Goal: Communication & Community: Ask a question

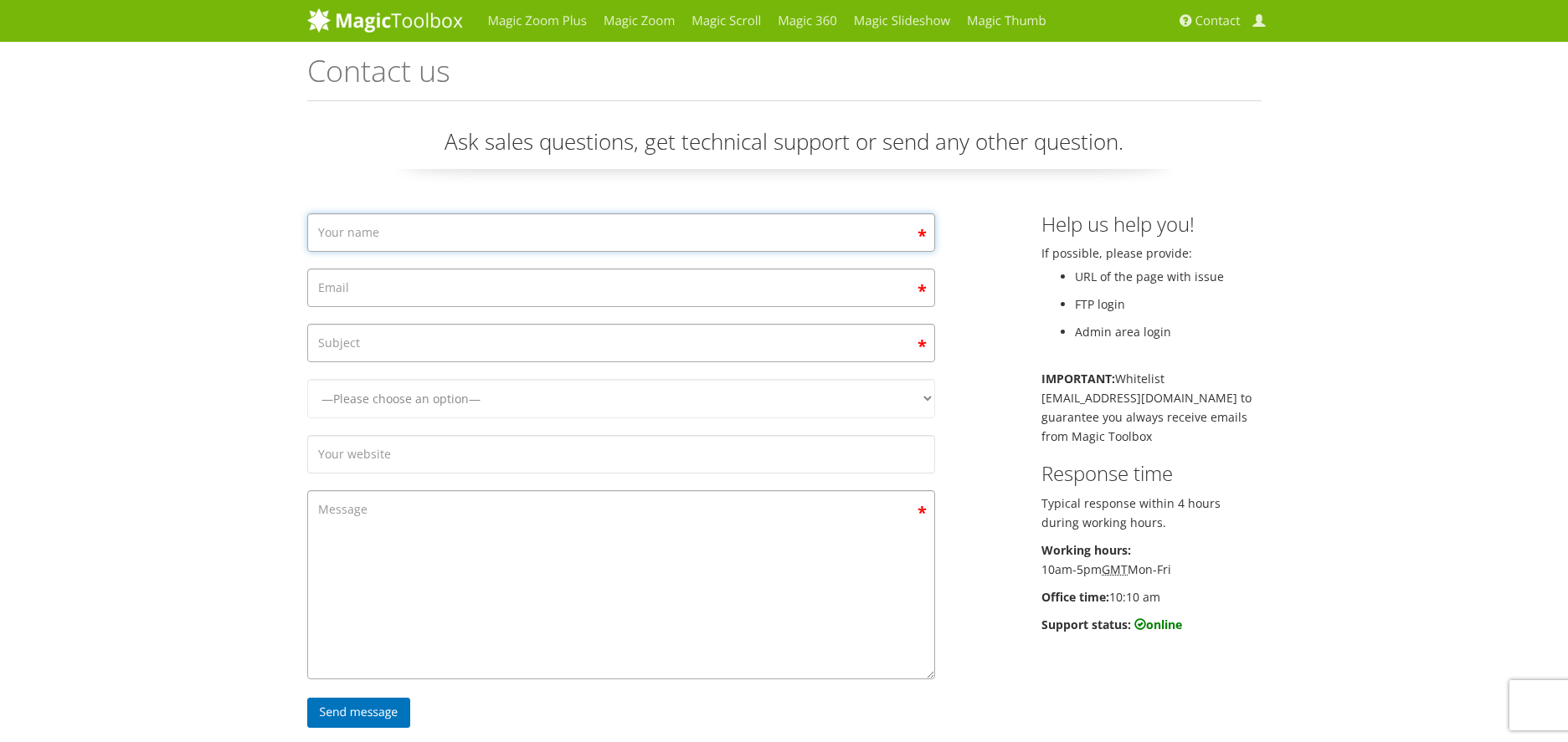
click at [638, 238] on input "Contact form" at bounding box center [621, 232] width 628 height 39
type input "[PERSON_NAME]"
click at [497, 286] on input "Contact form" at bounding box center [621, 288] width 628 height 39
type input "[PERSON_NAME][EMAIL_ADDRESS][DOMAIN_NAME]"
click at [428, 346] on input "Contact form" at bounding box center [621, 343] width 628 height 39
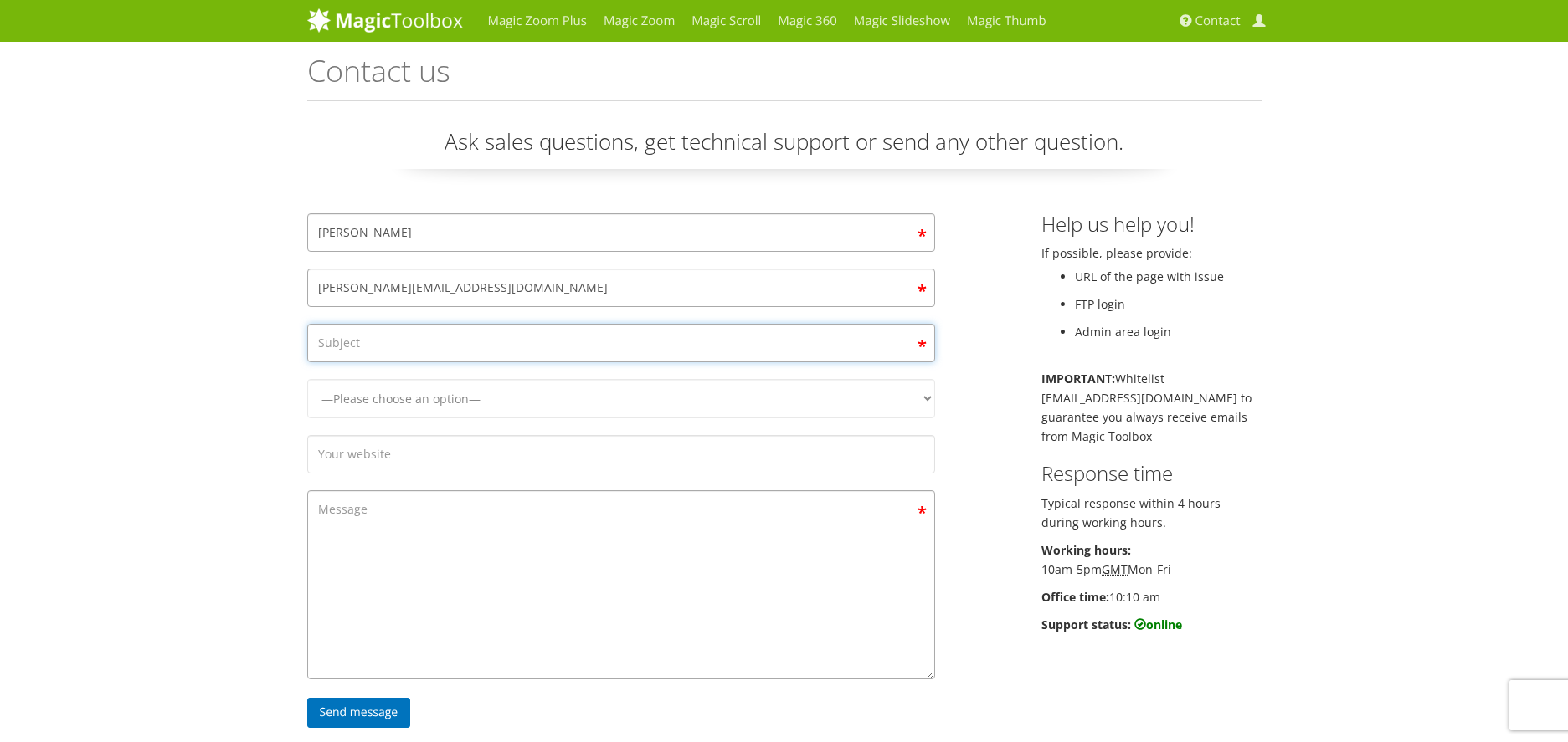
click at [486, 349] on input "Contact form" at bounding box center [621, 343] width 628 height 39
type input "Configurar [PERSON_NAME] para Creative Elementor"
click at [576, 404] on select "—Please choose an option— Magic Zoom Magic Zoom Plus Magic Thumb Magic Slidesho…" at bounding box center [621, 398] width 628 height 40
click at [527, 353] on input "Configurar [PERSON_NAME] para Creative Elementor" at bounding box center [621, 343] width 628 height 39
click at [552, 350] on input "Configurar [PERSON_NAME] para Creative Elementor" at bounding box center [621, 343] width 628 height 39
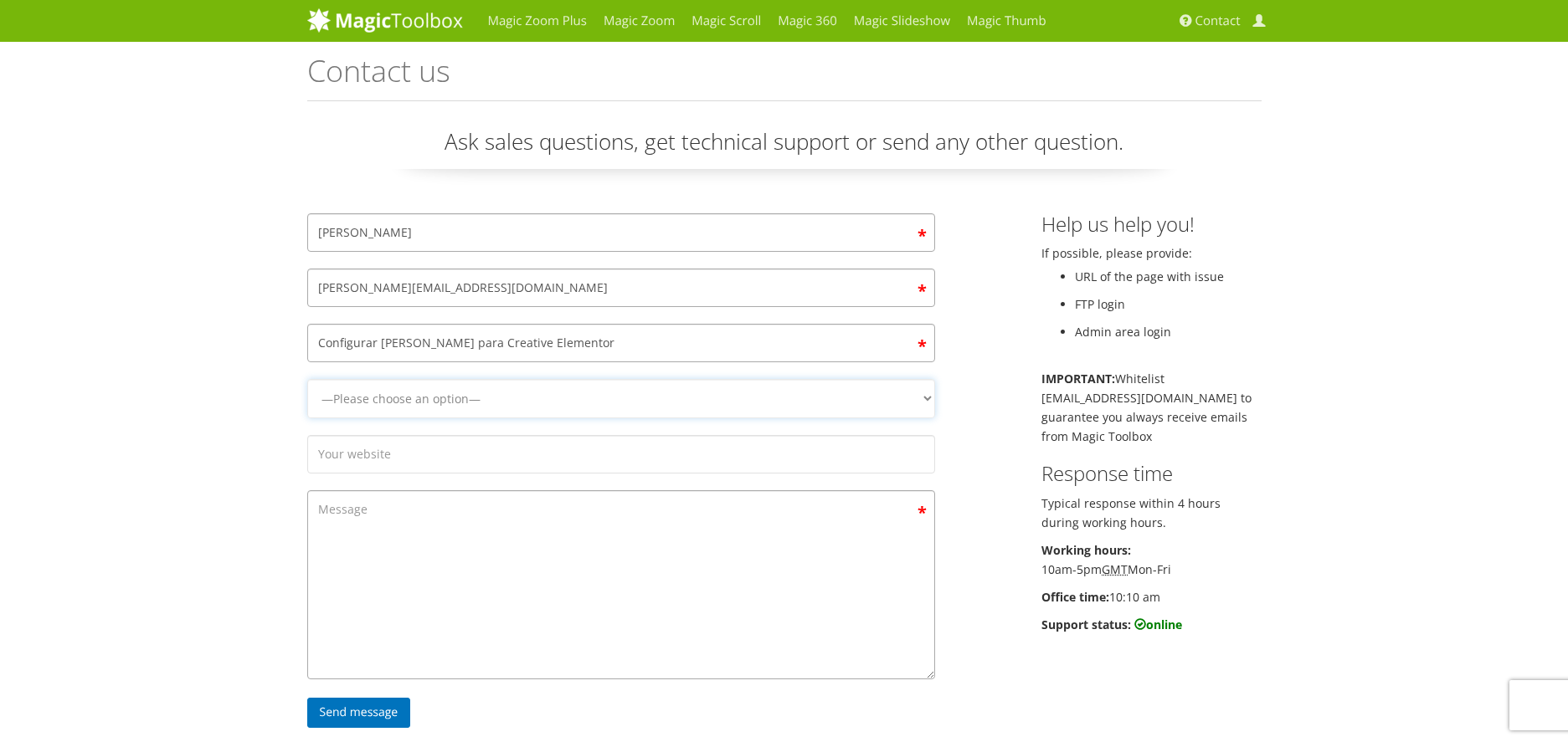
click at [776, 394] on select "—Please choose an option— Magic Zoom Magic Zoom Plus Magic Thumb Magic Slidesho…" at bounding box center [621, 398] width 628 height 40
select select "Magic Zoom Plus"
click at [307, 379] on select "—Please choose an option— Magic Zoom Magic Zoom Plus Magic Thumb Magic Slidesho…" at bounding box center [621, 398] width 628 height 40
click at [449, 458] on input "Contact form" at bounding box center [621, 454] width 628 height 39
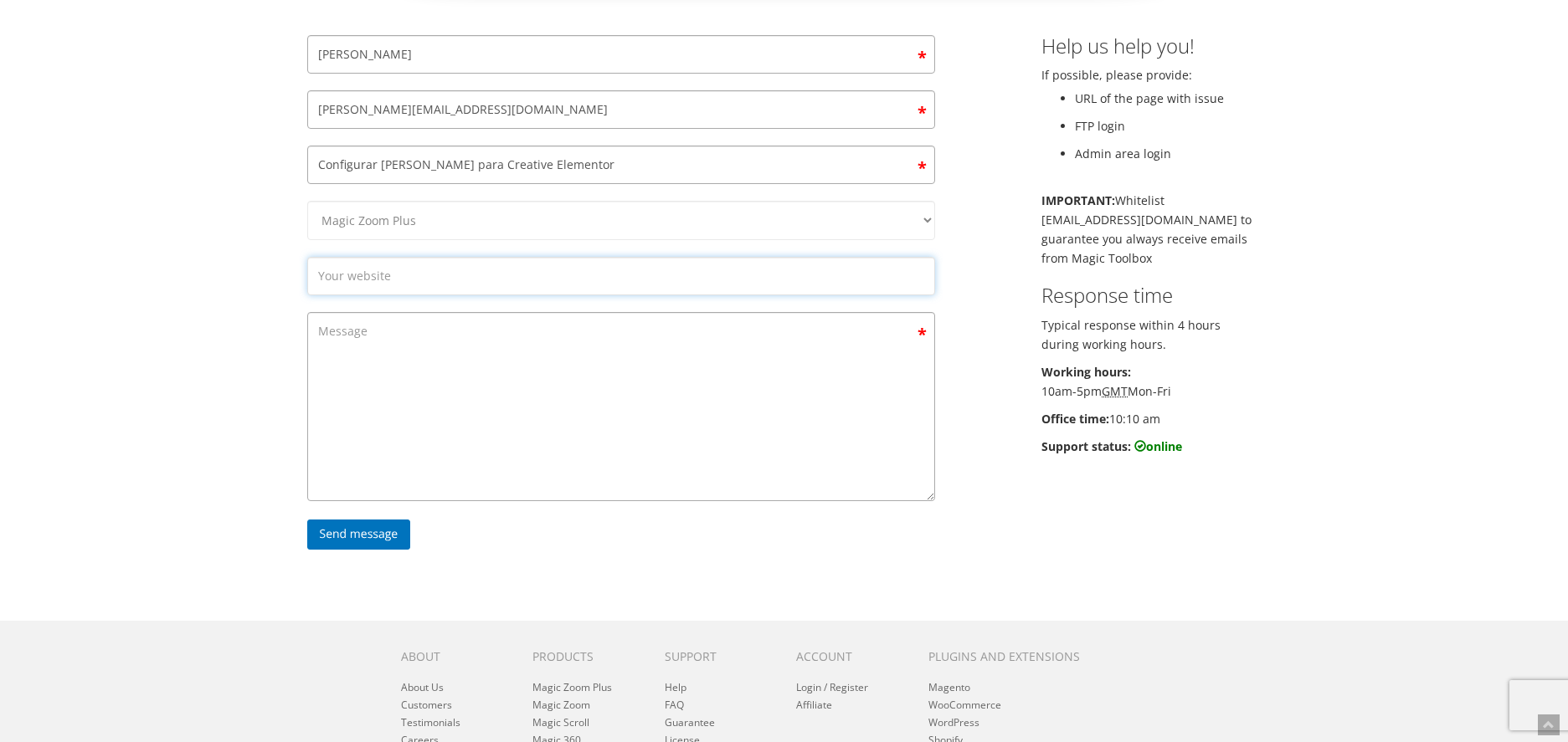
scroll to position [139, 0]
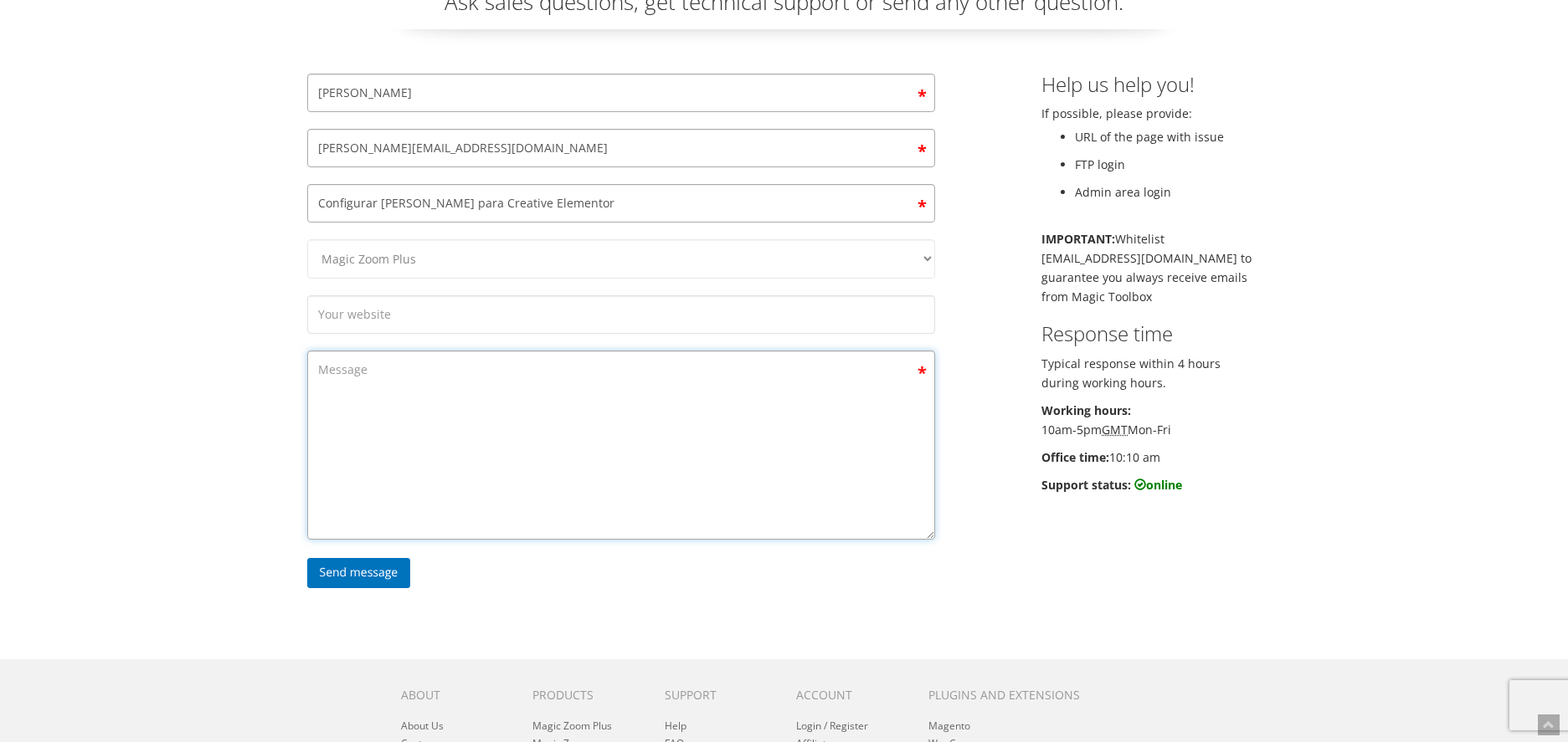
click at [421, 354] on textarea "Contact form" at bounding box center [621, 445] width 628 height 189
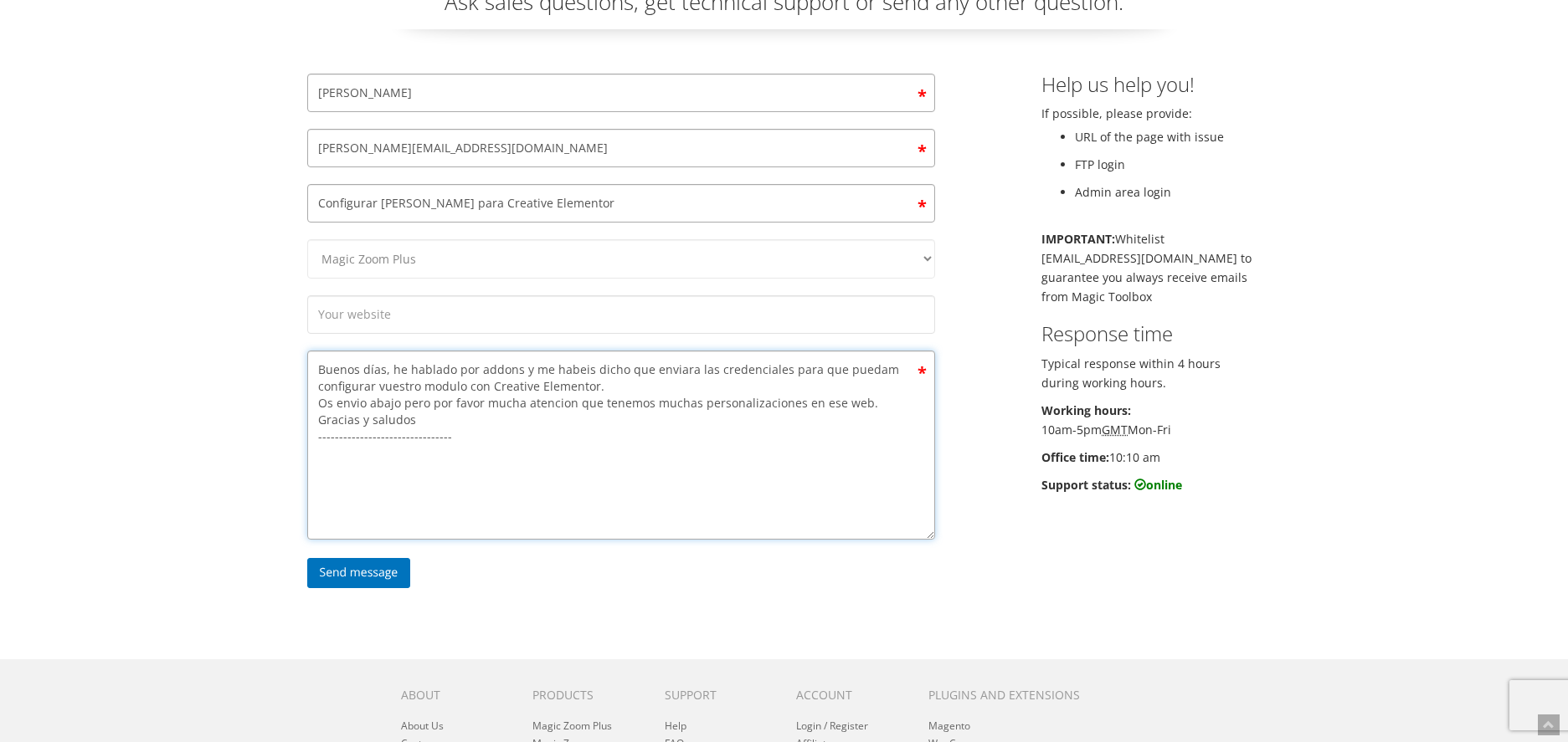
drag, startPoint x: 440, startPoint y: 426, endPoint x: 315, endPoint y: 373, distance: 135.8
click at [315, 373] on textarea "Buenos días, he hablado por addons y me habeis dicho que enviara las credencial…" at bounding box center [621, 445] width 628 height 189
click at [511, 464] on textarea "Buenos días, he hablado por addons y me habeis dicho que enviara las credencial…" at bounding box center [621, 445] width 628 height 189
paste textarea "Good morning, I contacted you through addons and you told me to send you the cr…"
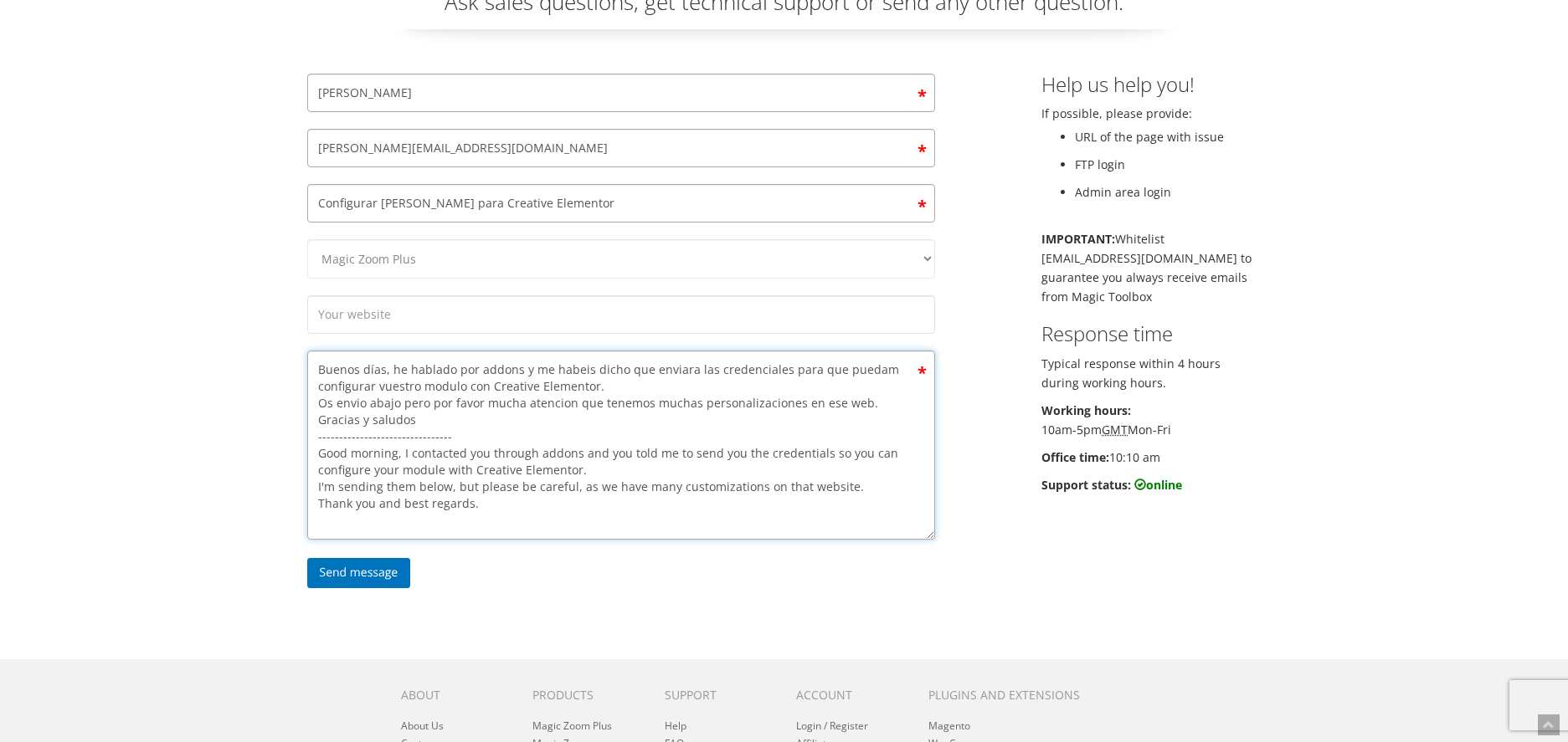
type textarea "Buenos días, he hablado por addons y me habeis dicho que enviara las credencial…"
click at [600, 325] on input "Contact form" at bounding box center [621, 315] width 628 height 39
type input "[DOMAIN_NAME]"
click at [846, 483] on textarea "Buenos días, he hablado por addons y me habeis dicho que enviara las credencial…" at bounding box center [621, 445] width 628 height 189
paste textarea "If you have any questions, please let us know before making any changes."
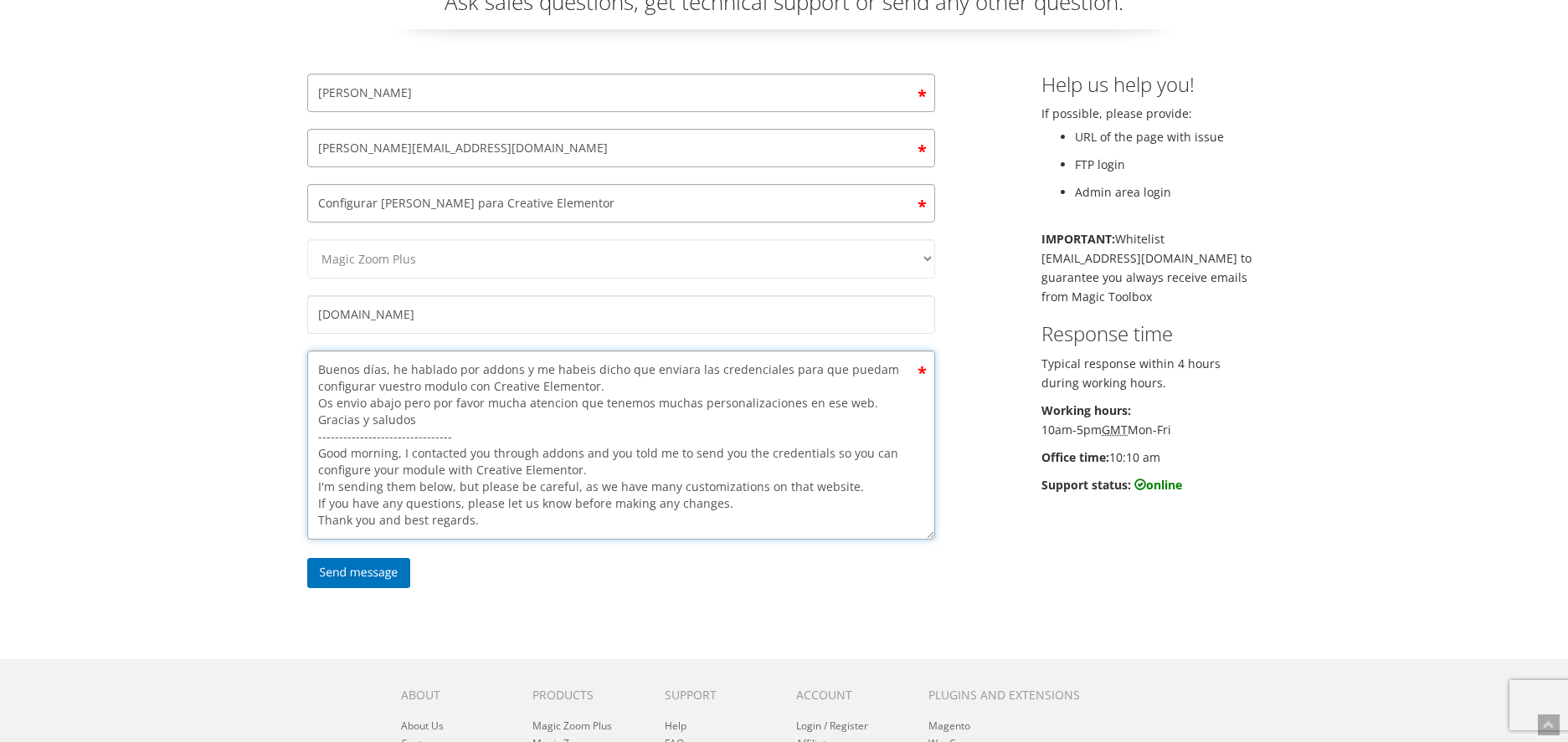
click at [894, 402] on textarea "Buenos días, he hablado por addons y me habeis dicho que enviara las credencial…" at bounding box center [621, 445] width 628 height 189
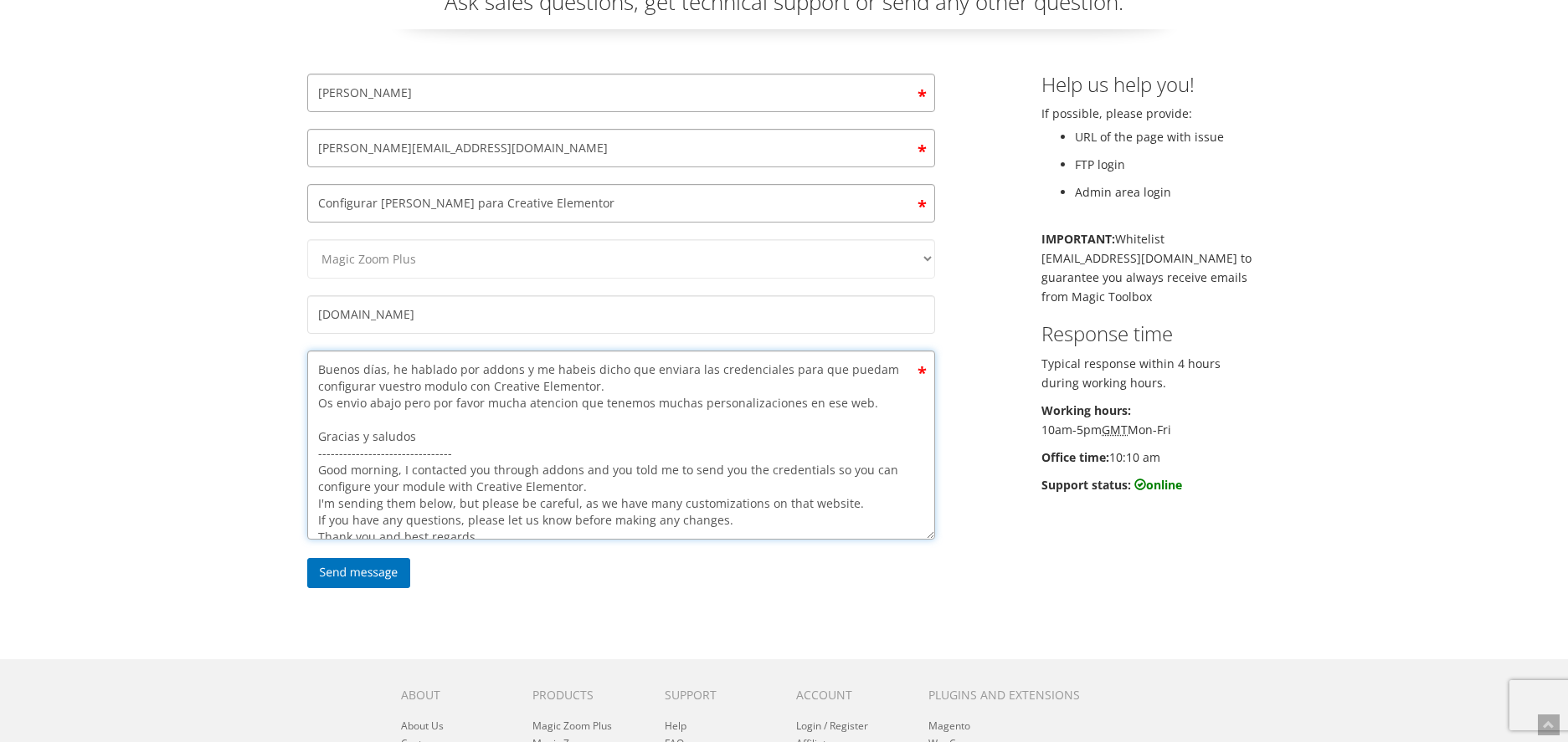
paste textarea "Cualquiera duda por favor decirnos antes de hacer cambios."
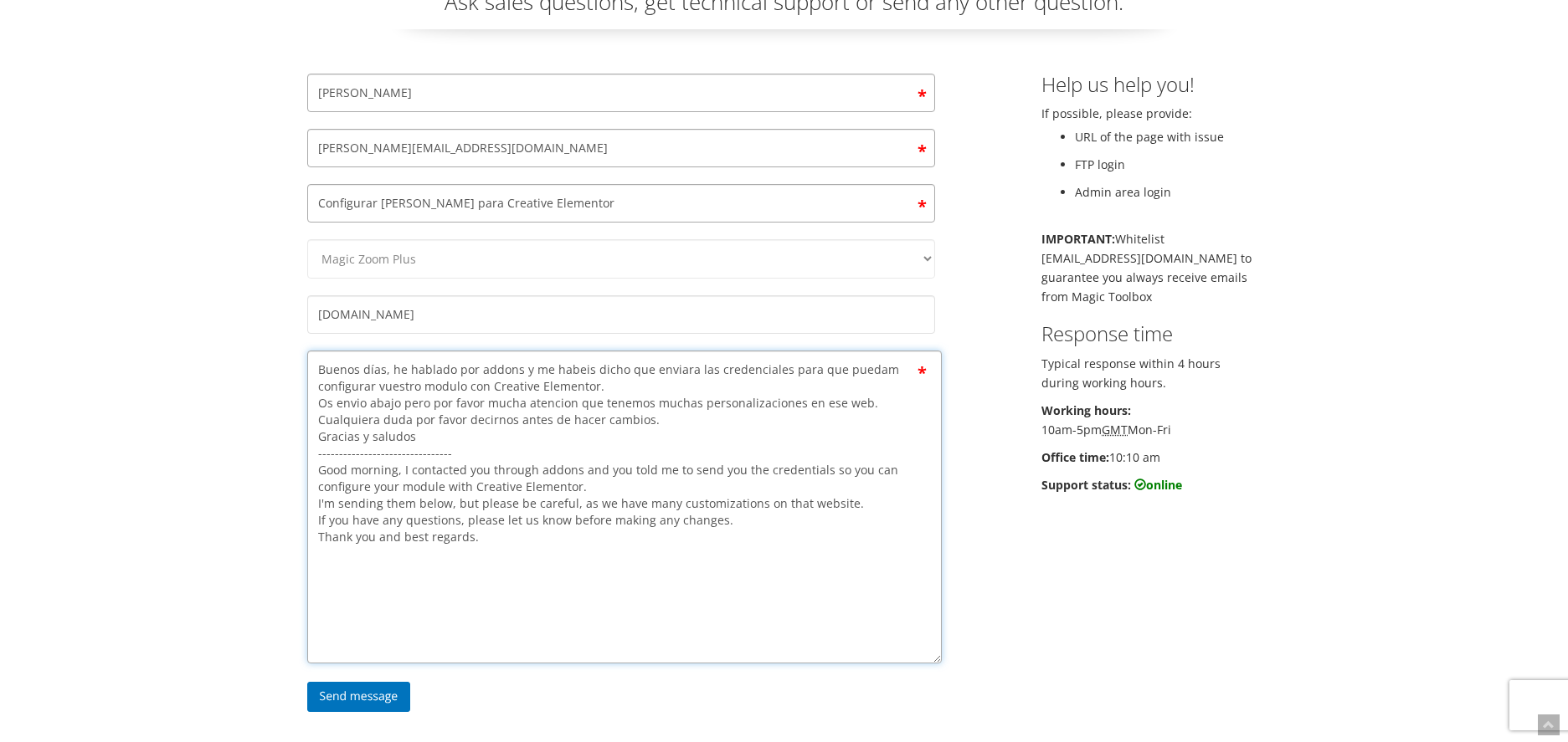
drag, startPoint x: 929, startPoint y: 533, endPoint x: 936, endPoint y: 656, distance: 123.2
click at [936, 656] on textarea "Buenos días, he hablado por addons y me habeis dicho que enviara las credencial…" at bounding box center [624, 507] width 635 height 313
click at [731, 562] on textarea "Buenos días, he hablado por addons y me habeis dicho que enviara las credencial…" at bounding box center [624, 507] width 635 height 313
click at [512, 588] on textarea "Buenos días, he hablado por addons y me habeis dicho que enviara las credencial…" at bounding box center [624, 507] width 635 height 313
click at [410, 624] on textarea "Buenos días, he hablado por addons y me habeis dicho que enviara las credencial…" at bounding box center [624, 507] width 635 height 313
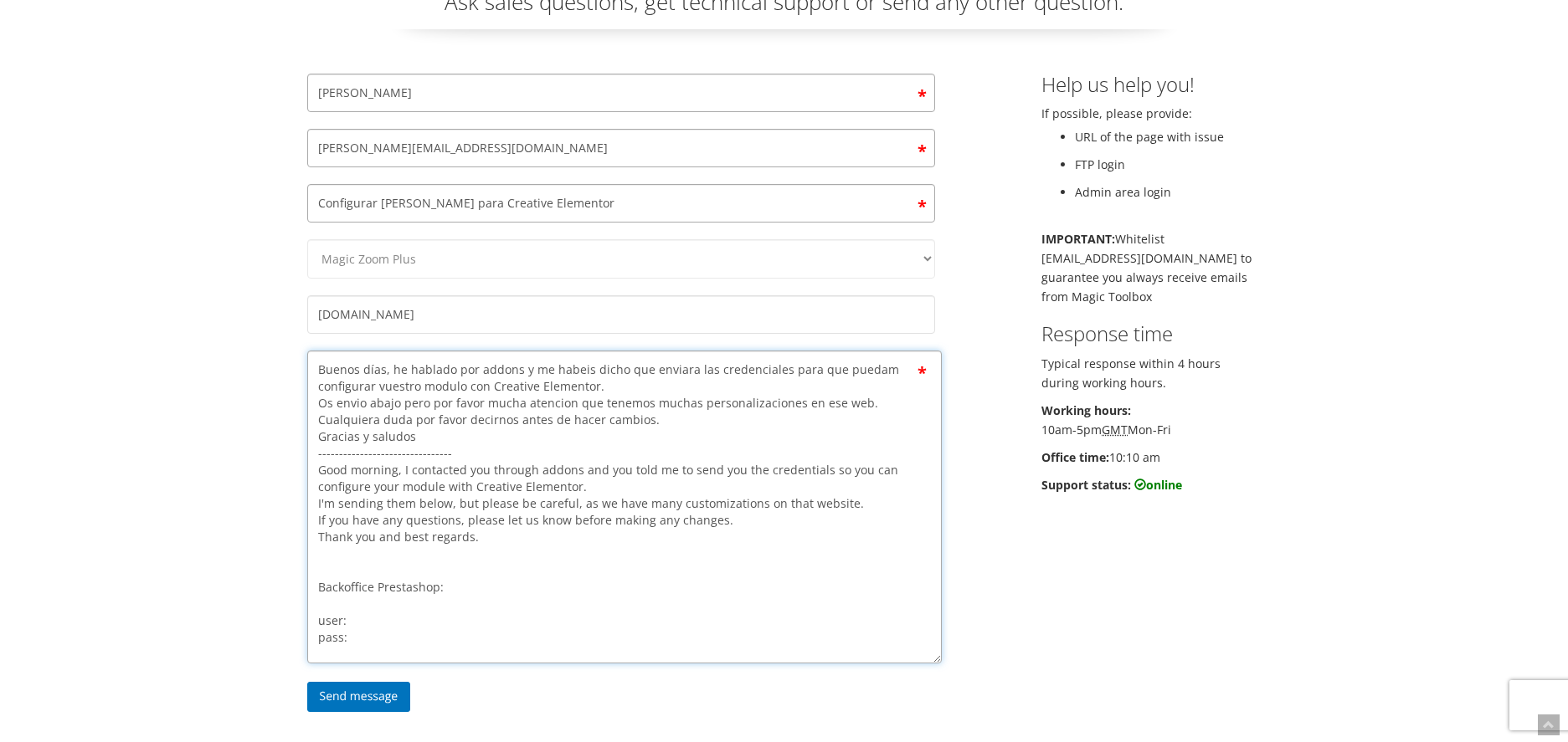
paste textarea "zoomplus@magictoolbox"
drag, startPoint x: 416, startPoint y: 640, endPoint x: 448, endPoint y: 639, distance: 32.0
click at [416, 640] on textarea "Buenos días, he hablado por addons y me habeis dicho que enviara las credencial…" at bounding box center [624, 507] width 635 height 313
drag, startPoint x: 352, startPoint y: 634, endPoint x: 435, endPoint y: 633, distance: 83.0
click at [435, 633] on textarea "Buenos días, he hablado por addons y me habeis dicho que enviara las credencial…" at bounding box center [624, 507] width 635 height 313
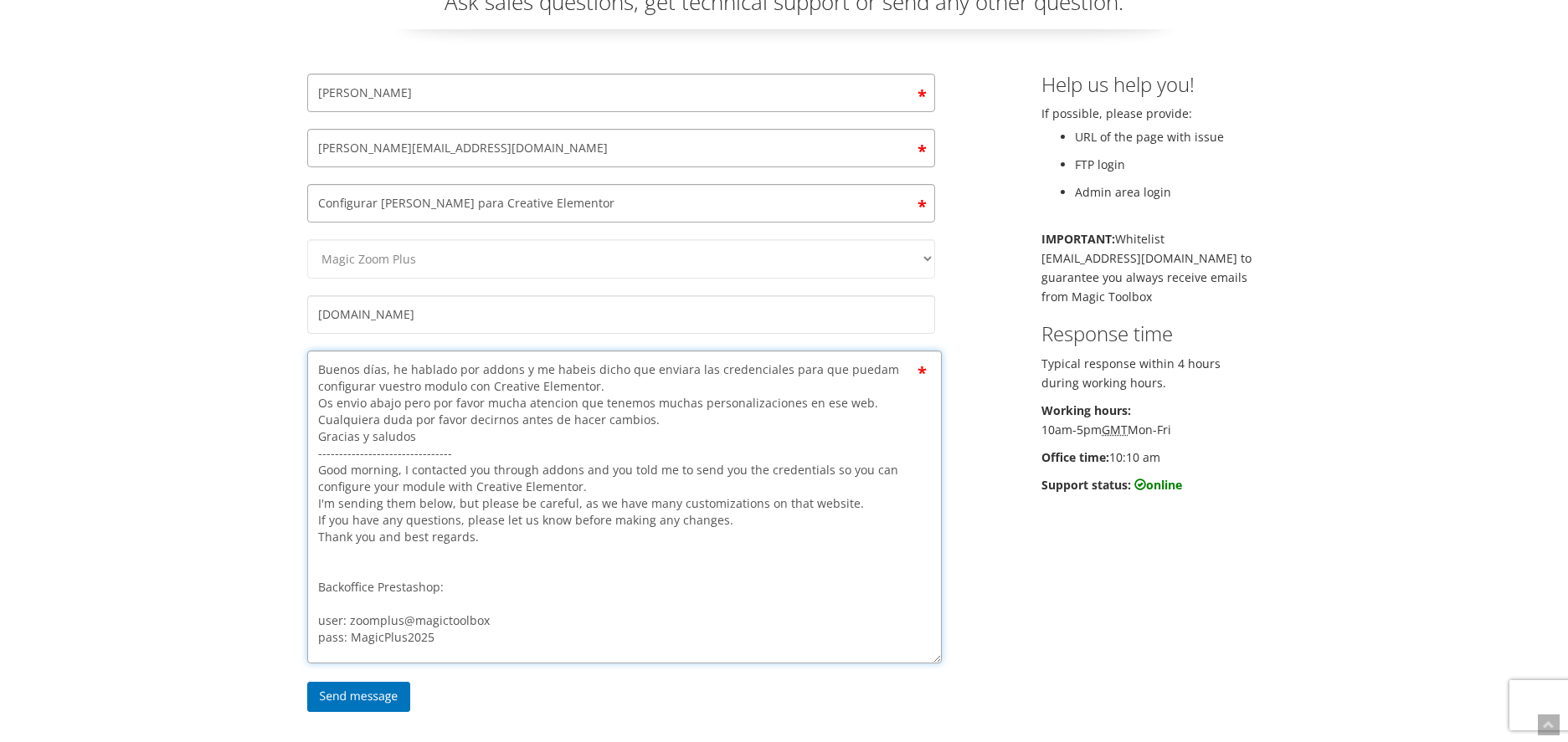
click at [519, 631] on textarea "Buenos días, he hablado por addons y me habeis dicho que enviara las credencial…" at bounding box center [624, 507] width 635 height 313
click at [520, 619] on textarea "Buenos días, he hablado por addons y me habeis dicho que enviara las credencial…" at bounding box center [624, 507] width 635 height 313
click at [391, 606] on textarea "Buenos días, he hablado por addons y me habeis dicho que enviara las credencial…" at bounding box center [624, 507] width 635 height 313
paste textarea "[URL][DOMAIN_NAME]"
click at [735, 631] on textarea "Buenos días, he hablado por addons y me habeis dicho que enviara las credencial…" at bounding box center [624, 507] width 635 height 313
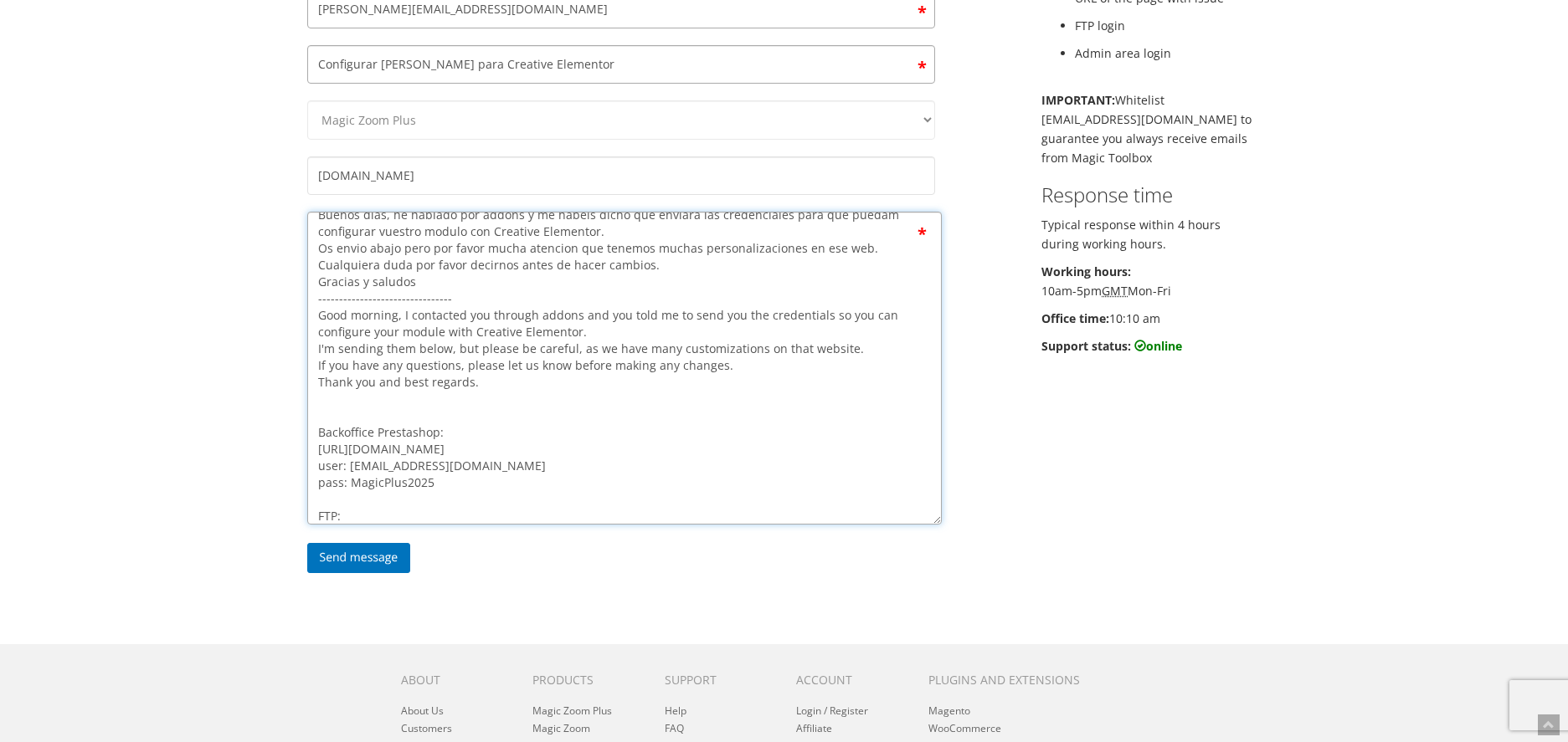
scroll to position [33, 0]
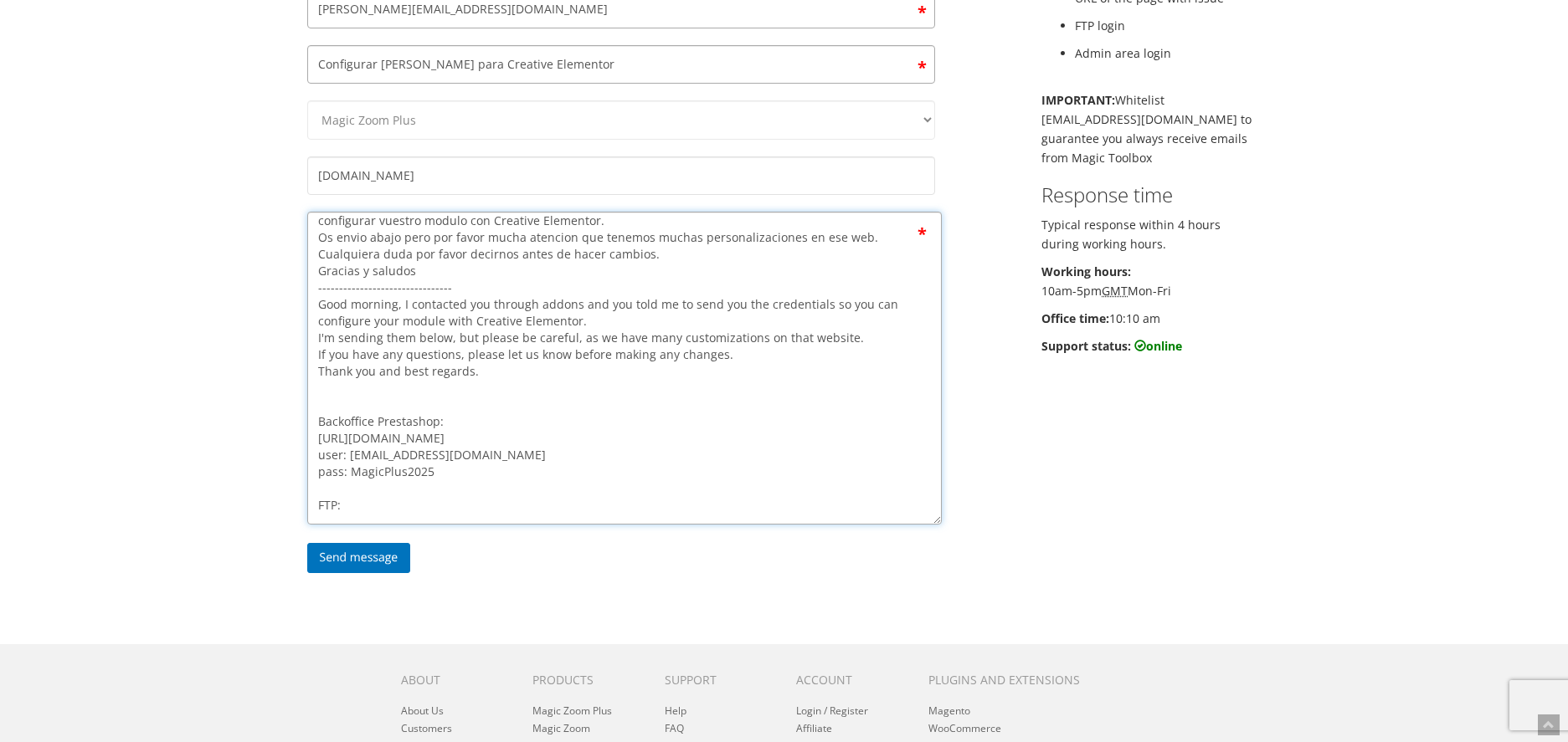
click at [490, 495] on textarea "Buenos días, he hablado por addons y me habeis dicho que enviara las credencial…" at bounding box center [624, 368] width 635 height 313
drag, startPoint x: 487, startPoint y: 452, endPoint x: 413, endPoint y: 451, distance: 74.0
click at [413, 451] on textarea "Buenos días, he hablado por addons y me habeis dicho que enviara las credencial…" at bounding box center [624, 368] width 635 height 313
drag, startPoint x: 443, startPoint y: 467, endPoint x: 351, endPoint y: 467, distance: 92.0
click at [351, 467] on textarea "Buenos días, he hablado por addons y me habeis dicho que enviara las credencial…" at bounding box center [624, 368] width 635 height 313
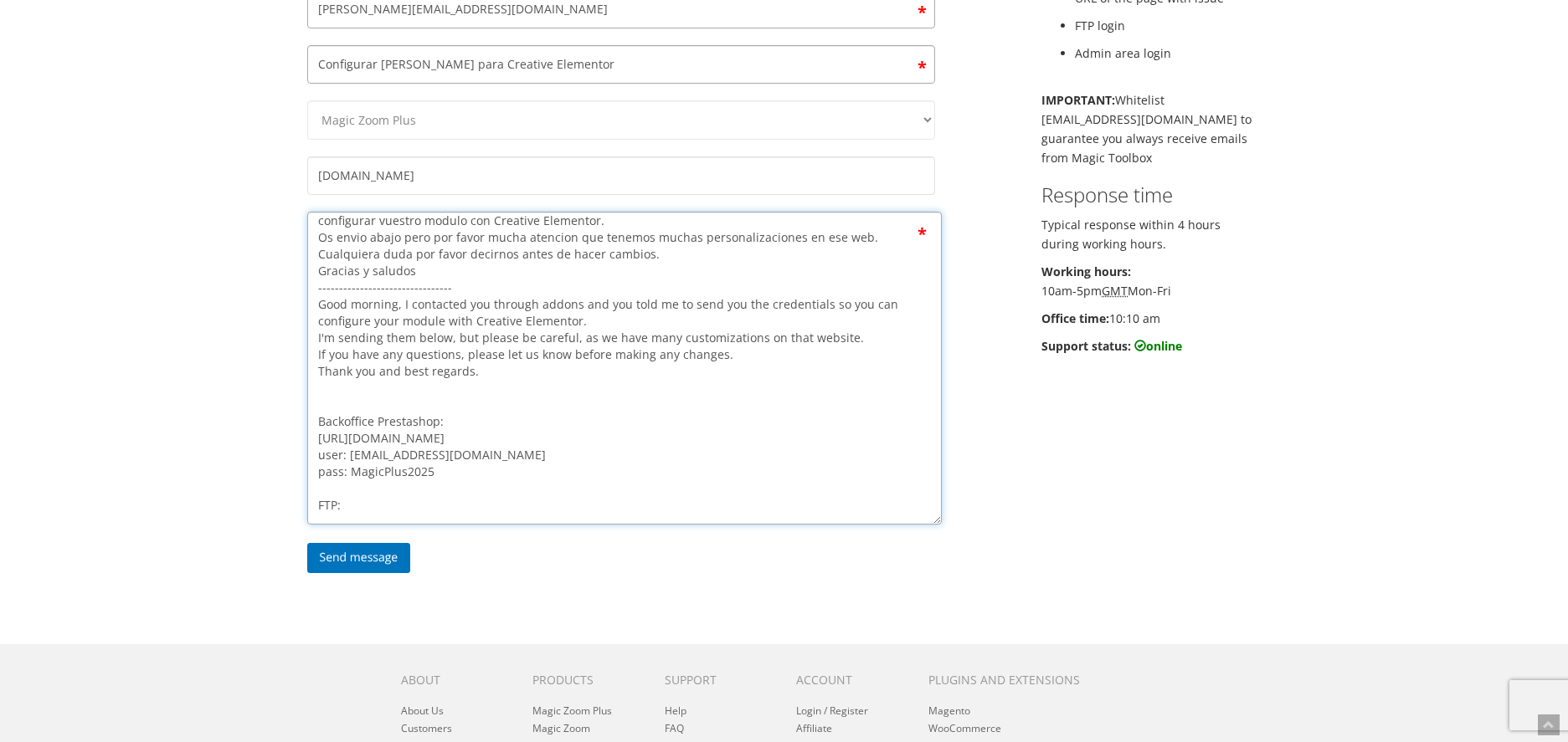
click at [420, 505] on textarea "Buenos días, he hablado por addons y me habeis dicho que enviara las credencial…" at bounding box center [624, 368] width 635 height 313
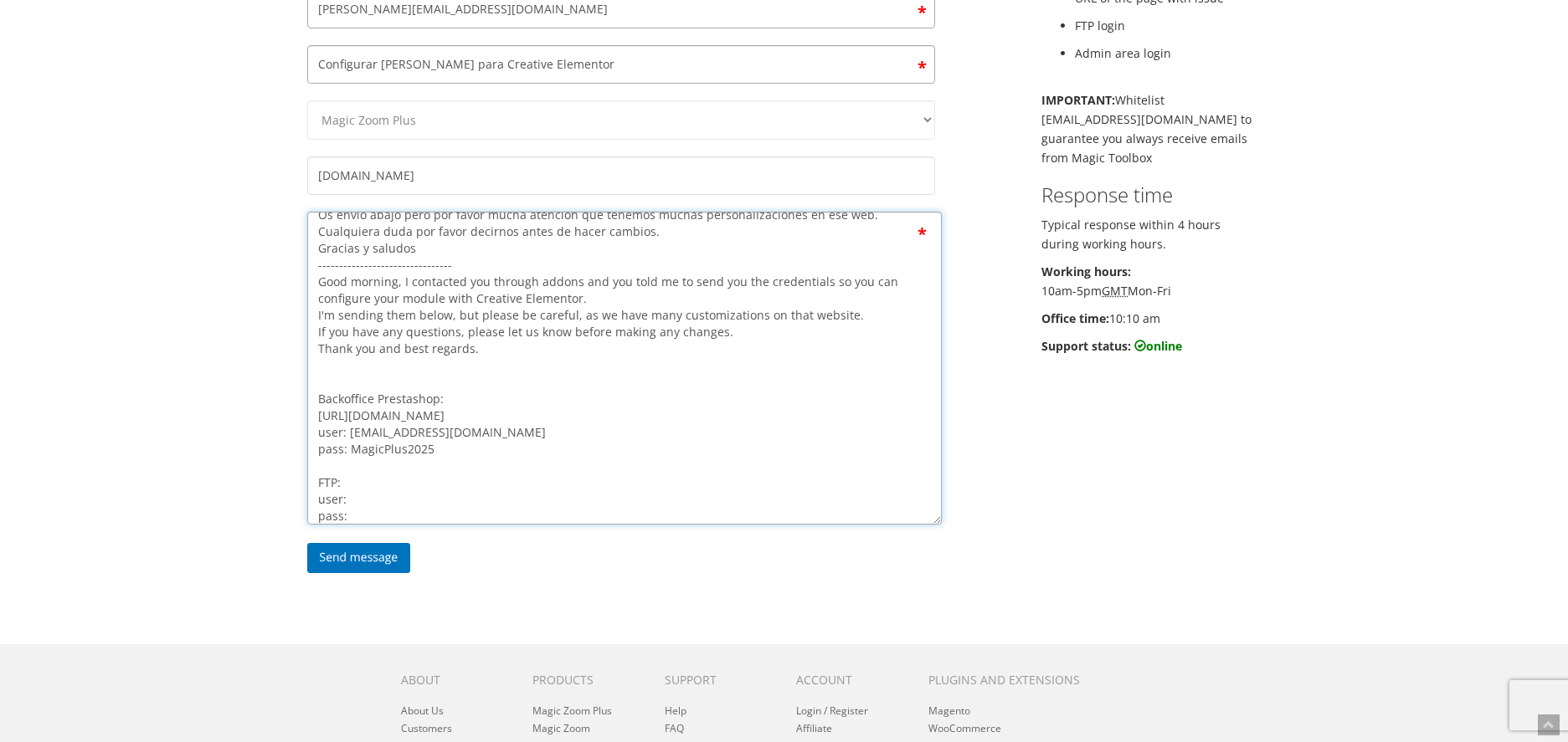
paste textarea "MagicPlus2025"
click at [379, 502] on textarea "Buenos días, he hablado por addons y me habeis dicho que enviara las credencial…" at bounding box center [624, 368] width 635 height 313
paste textarea "magictoolbox"
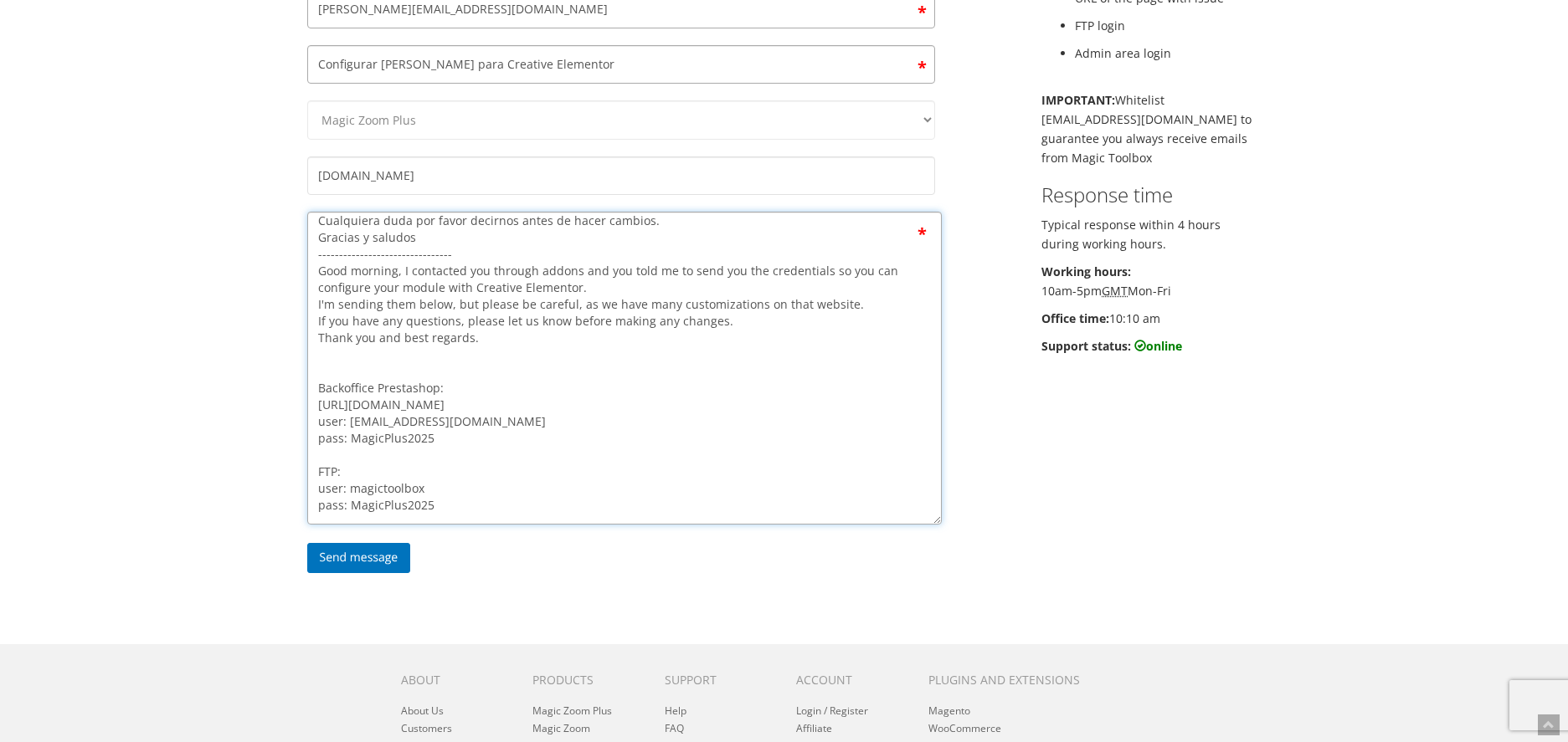
drag, startPoint x: 469, startPoint y: 522, endPoint x: 350, endPoint y: 455, distance: 136.6
click at [350, 455] on textarea "Buenos días, he hablado por addons y me habeis dicho que enviara las credencial…" at bounding box center [624, 368] width 635 height 313
click at [442, 449] on textarea "Buenos días, he hablado por addons y me habeis dicho que enviara las credencial…" at bounding box center [624, 368] width 635 height 313
drag, startPoint x: 442, startPoint y: 449, endPoint x: 369, endPoint y: 451, distance: 73.0
click at [369, 451] on textarea "Buenos días, he hablado por addons y me habeis dicho que enviara las credencial…" at bounding box center [624, 368] width 635 height 313
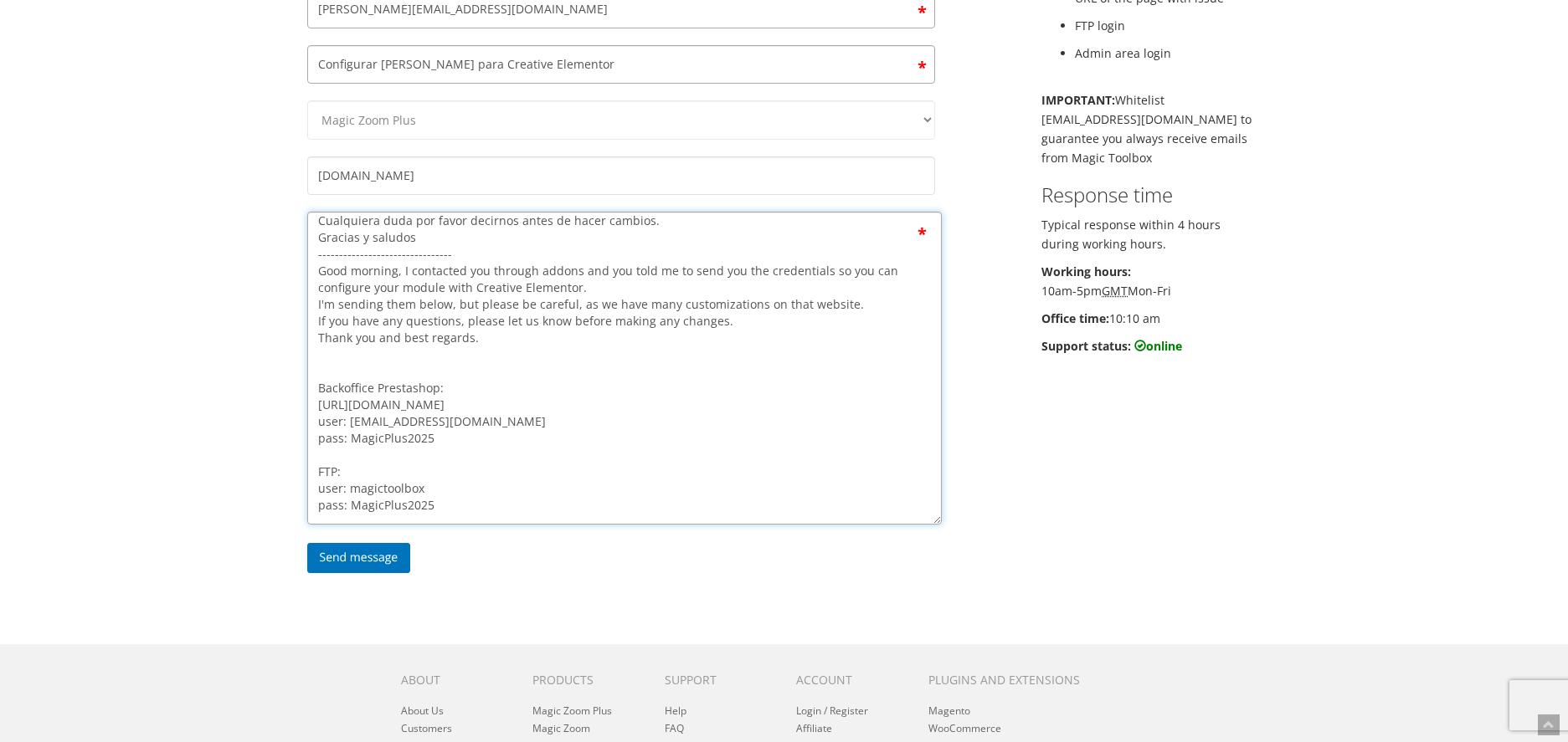
paste textarea "@MagicTool"
click at [391, 429] on textarea "Buenos días, he hablado por addons y me habeis dicho que enviara las credencial…" at bounding box center [624, 368] width 635 height 313
click at [406, 428] on textarea "Buenos días, he hablado por addons y me habeis dicho que enviara las credencial…" at bounding box center [624, 368] width 635 height 313
click at [406, 440] on textarea "Buenos días, he hablado por addons y me habeis dicho que enviara las credencial…" at bounding box center [624, 368] width 635 height 313
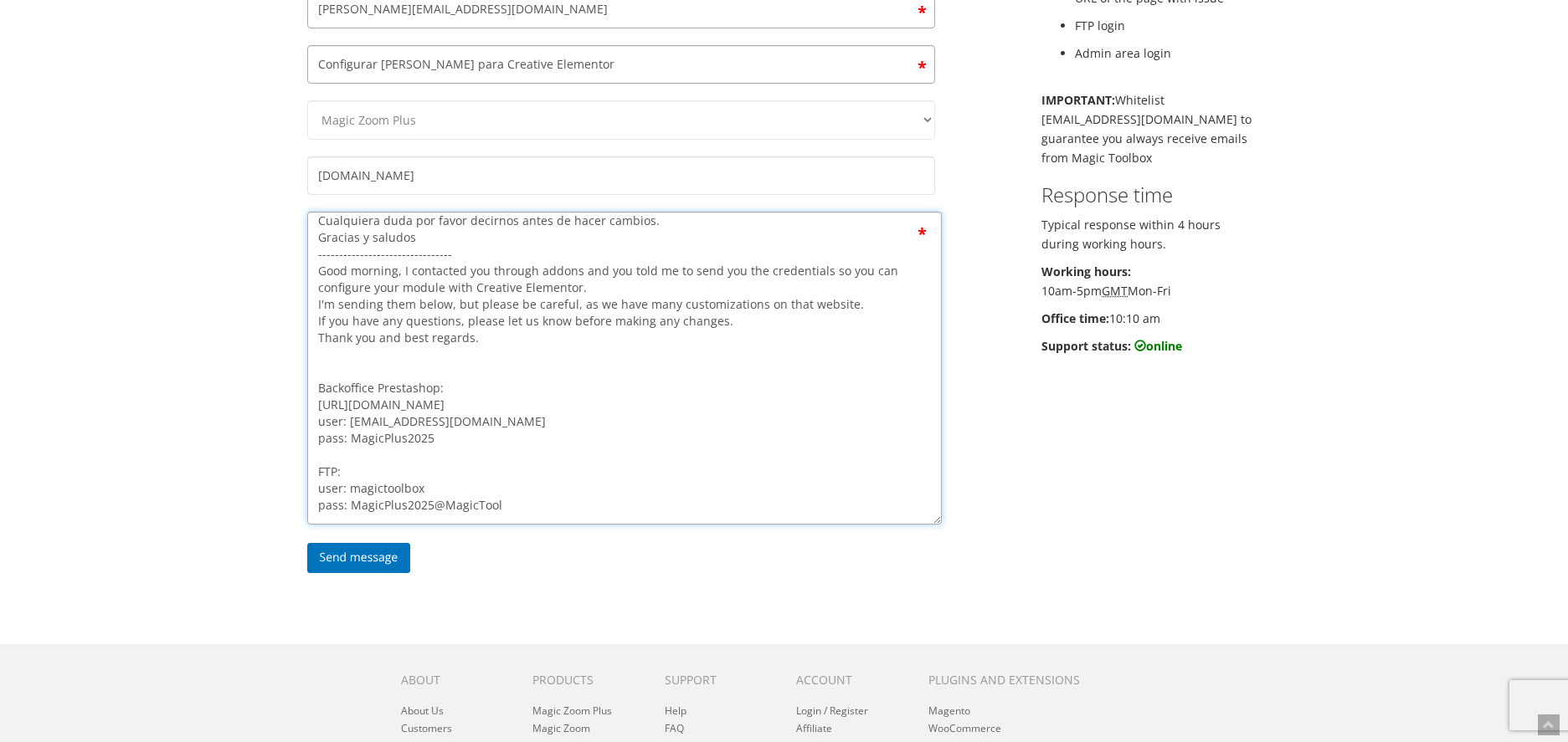
paste textarea "[DOMAIN_NAME]"
click at [342, 440] on textarea "Buenos días, he hablado por addons y me habeis dicho que enviara las credencial…" at bounding box center [624, 368] width 635 height 313
drag, startPoint x: 366, startPoint y: 490, endPoint x: 357, endPoint y: 490, distance: 9.0
click at [364, 490] on textarea "Buenos días, he hablado por addons y me habeis dicho que enviara las credencial…" at bounding box center [624, 368] width 635 height 313
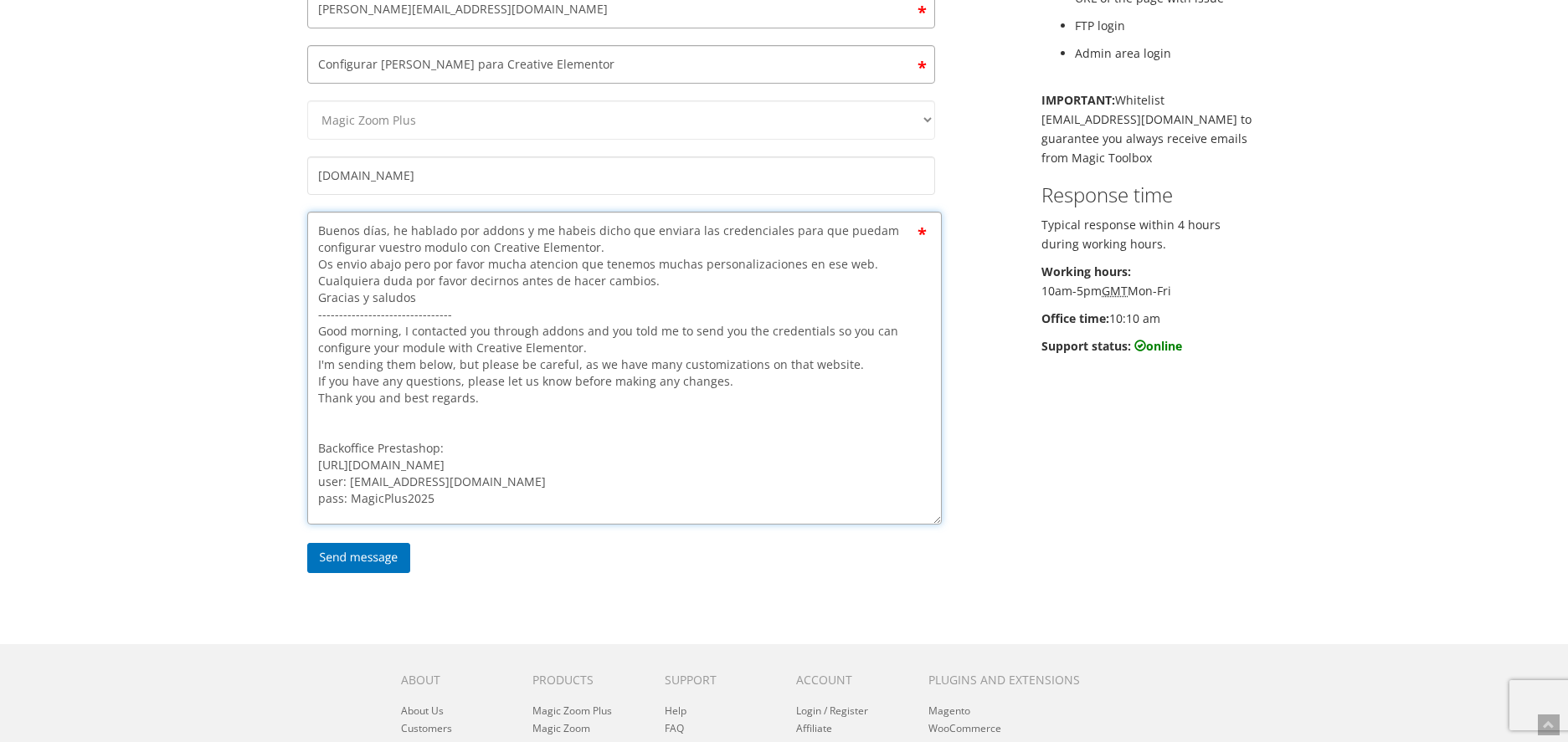
drag, startPoint x: 342, startPoint y: 494, endPoint x: 264, endPoint y: 130, distance: 372.3
click at [264, 130] on div "Magic Zoom Plus Magic Zoom Magic Scroll Magic 360 Magic Slideshow Magic Thumb C…" at bounding box center [784, 341] width 1568 height 1240
click at [545, 479] on textarea "Buenos días, he hablado por addons y me habeis dicho que enviara las credencial…" at bounding box center [624, 368] width 635 height 313
click at [545, 506] on textarea "Buenos días, he hablado por addons y me habeis dicho que enviara las credencial…" at bounding box center [624, 368] width 635 height 313
click at [553, 425] on textarea "Buenos días, he hablado por addons y me habeis dicho que enviara las credencial…" at bounding box center [624, 368] width 635 height 313
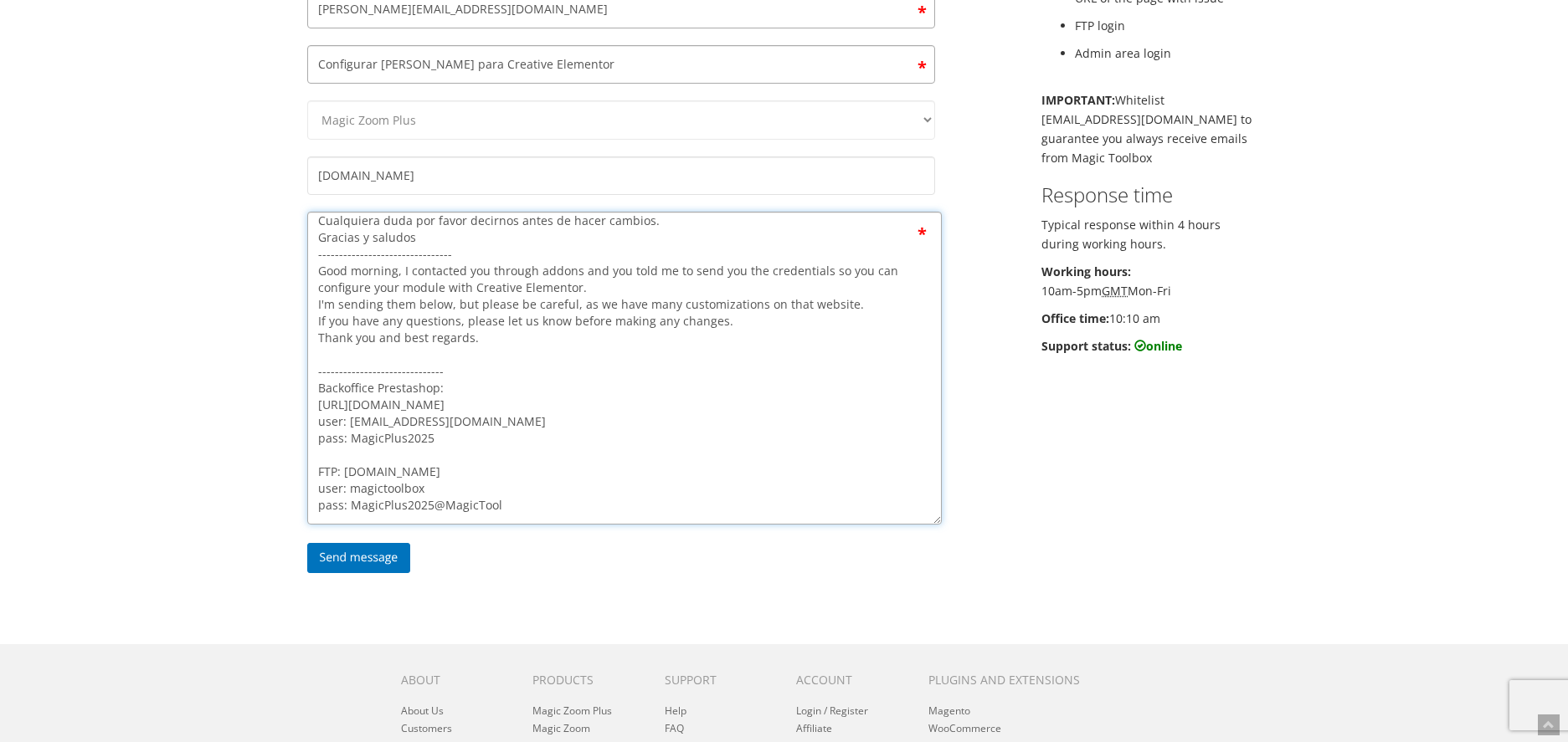
scroll to position [94, 0]
type textarea "Buenos días, he hablado por addons y me habeis dicho que enviara las credencial…"
click at [386, 565] on input "Send message" at bounding box center [359, 558] width 104 height 30
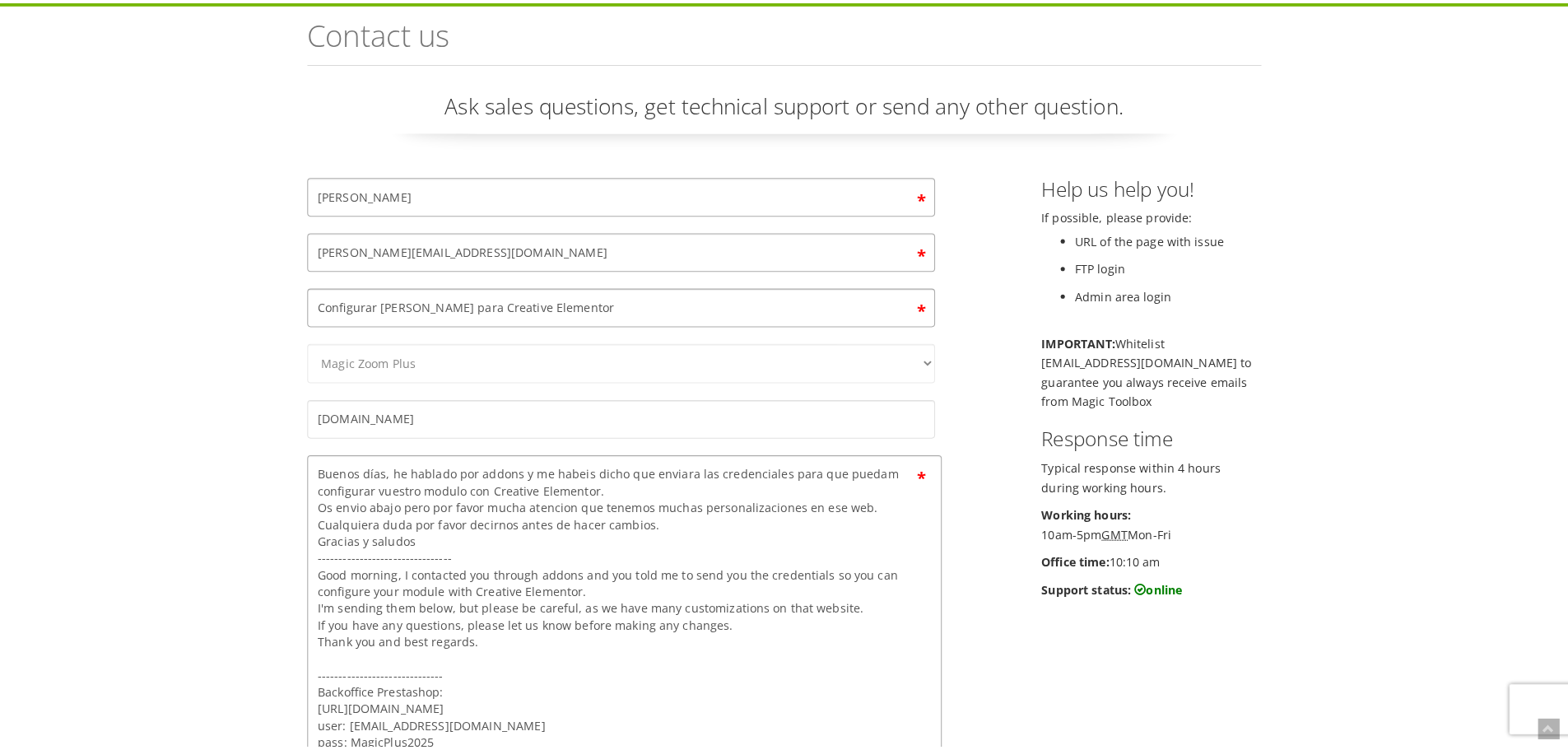
scroll to position [0, 0]
